Goal: Navigation & Orientation: Find specific page/section

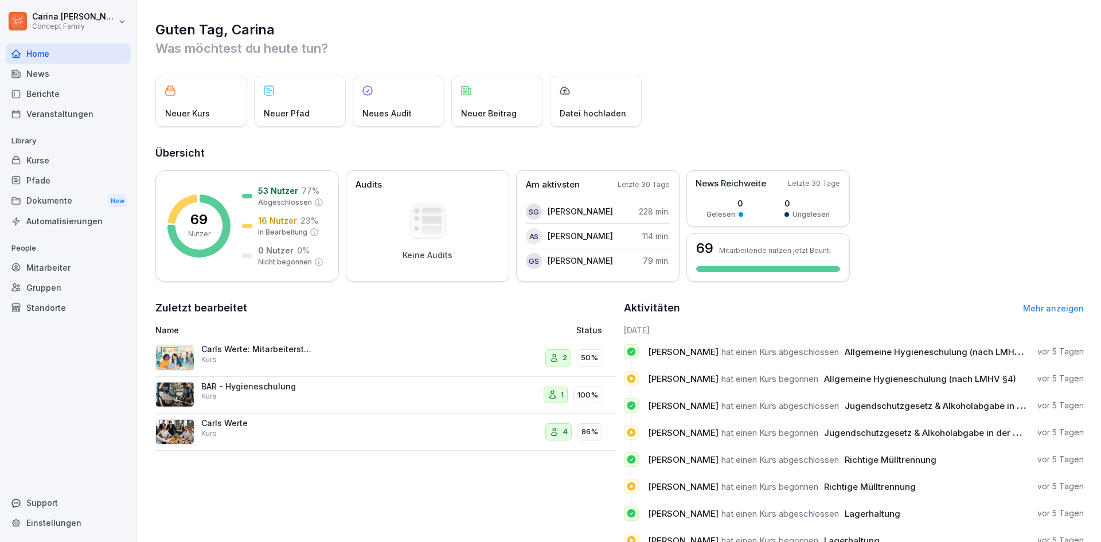
click at [59, 150] on div "Kurse" at bounding box center [68, 160] width 125 height 20
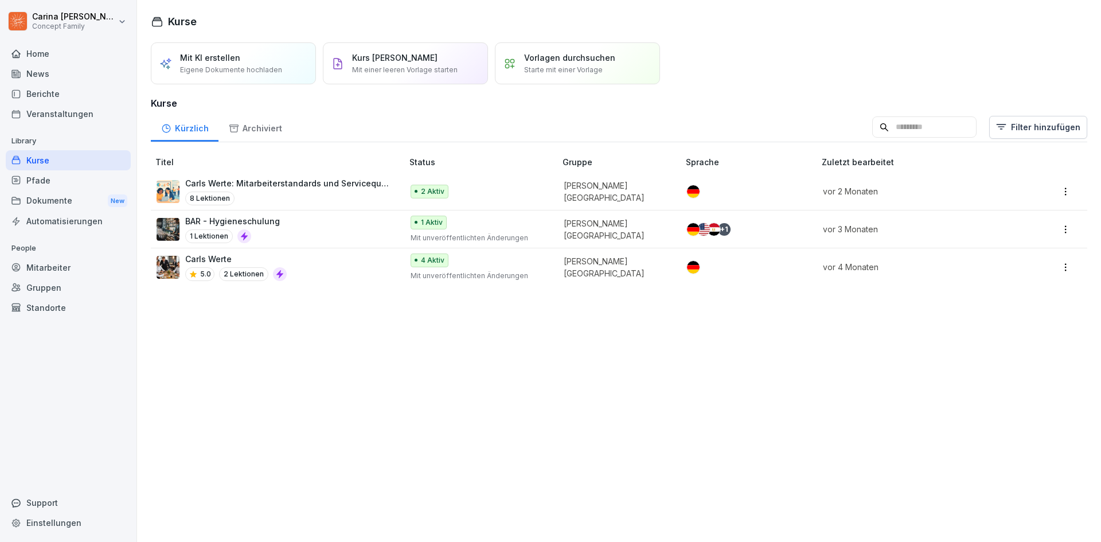
click at [72, 91] on div "Berichte" at bounding box center [68, 94] width 125 height 20
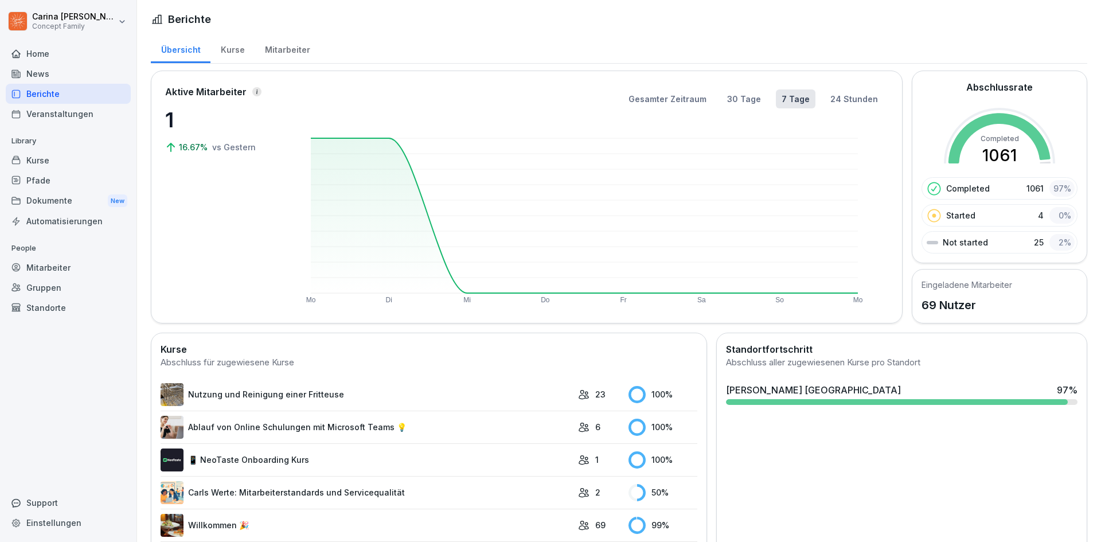
click at [295, 45] on div "Mitarbeiter" at bounding box center [287, 48] width 65 height 29
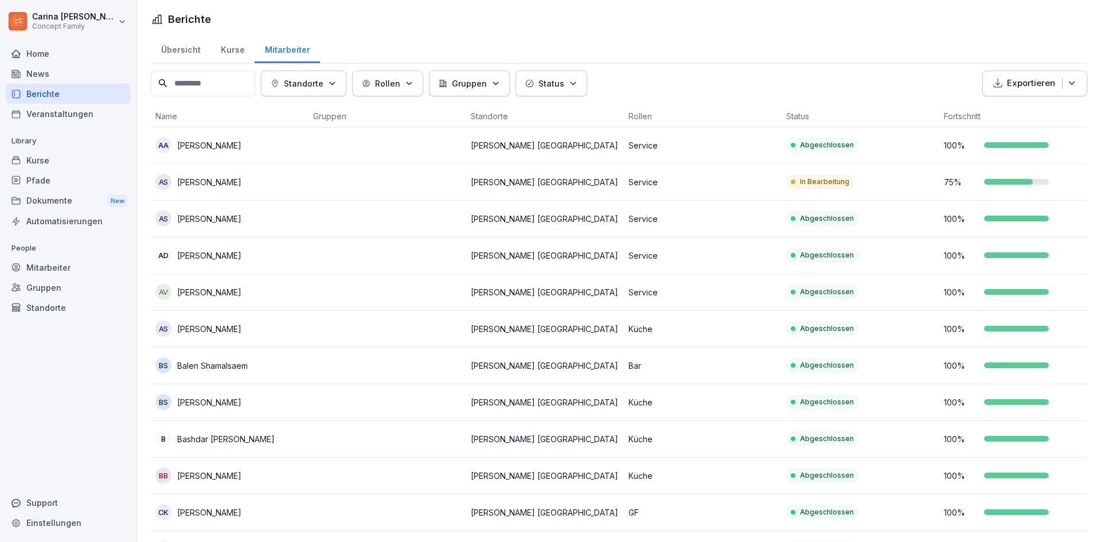
click at [758, 221] on p "Service" at bounding box center [703, 219] width 149 height 12
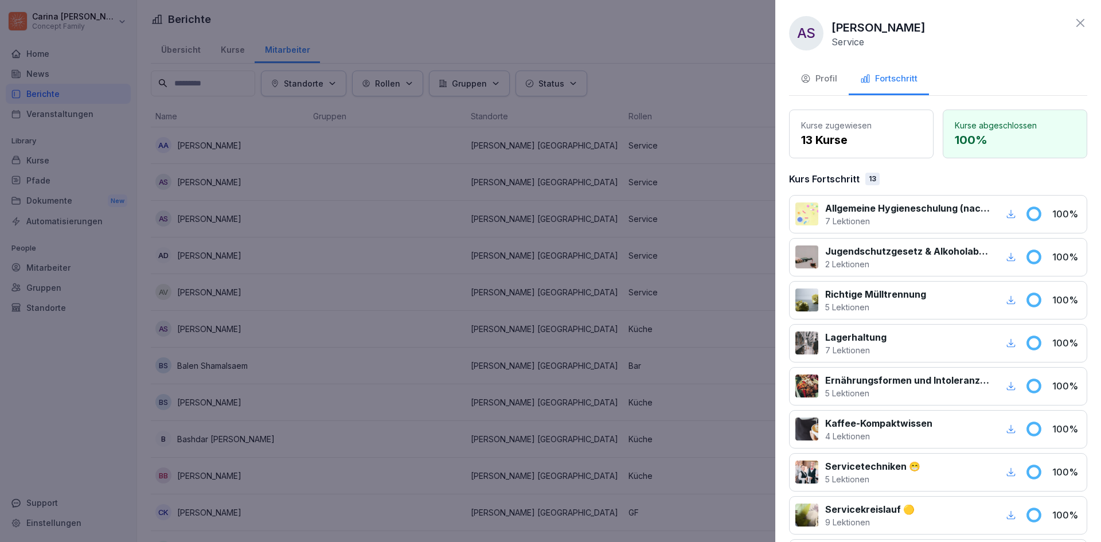
click at [1006, 216] on icon "button" at bounding box center [1011, 214] width 10 height 10
click at [567, 212] on div at bounding box center [550, 271] width 1101 height 542
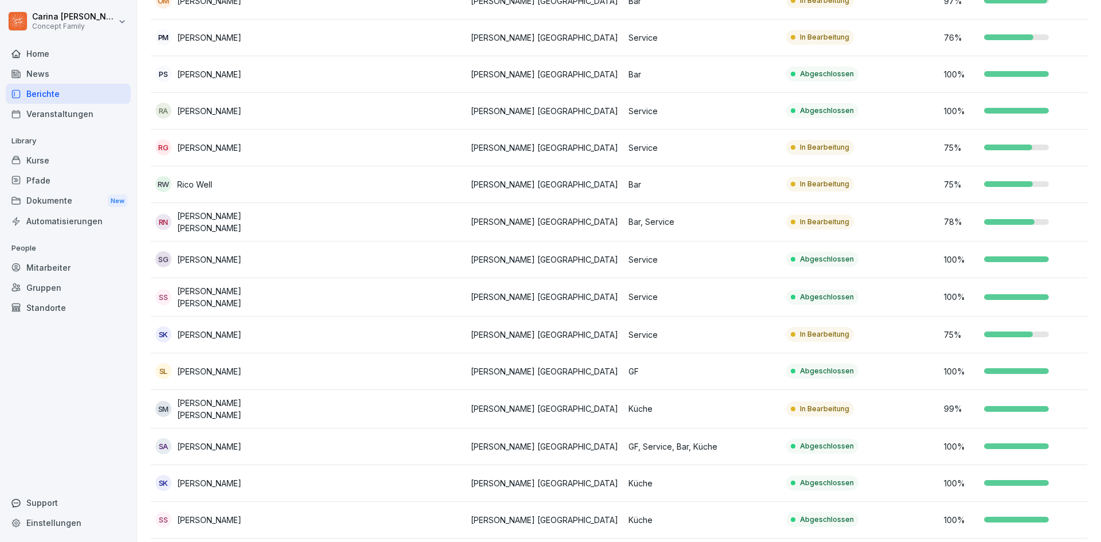
scroll to position [1858, 0]
